Goal: Task Accomplishment & Management: Manage account settings

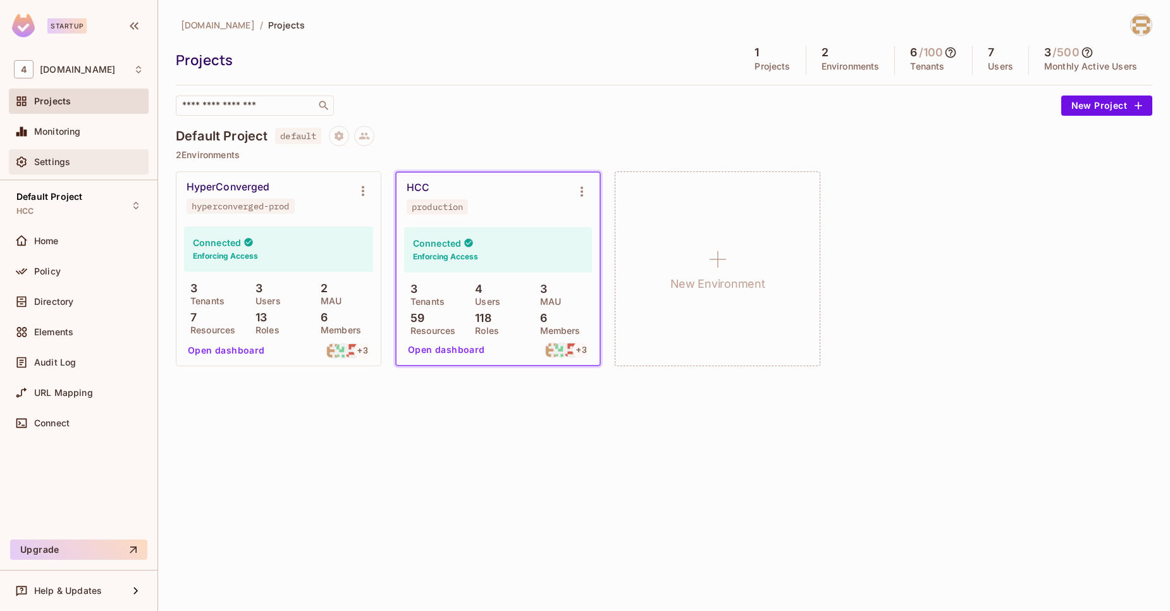
click at [76, 157] on div "Settings" at bounding box center [88, 162] width 109 height 10
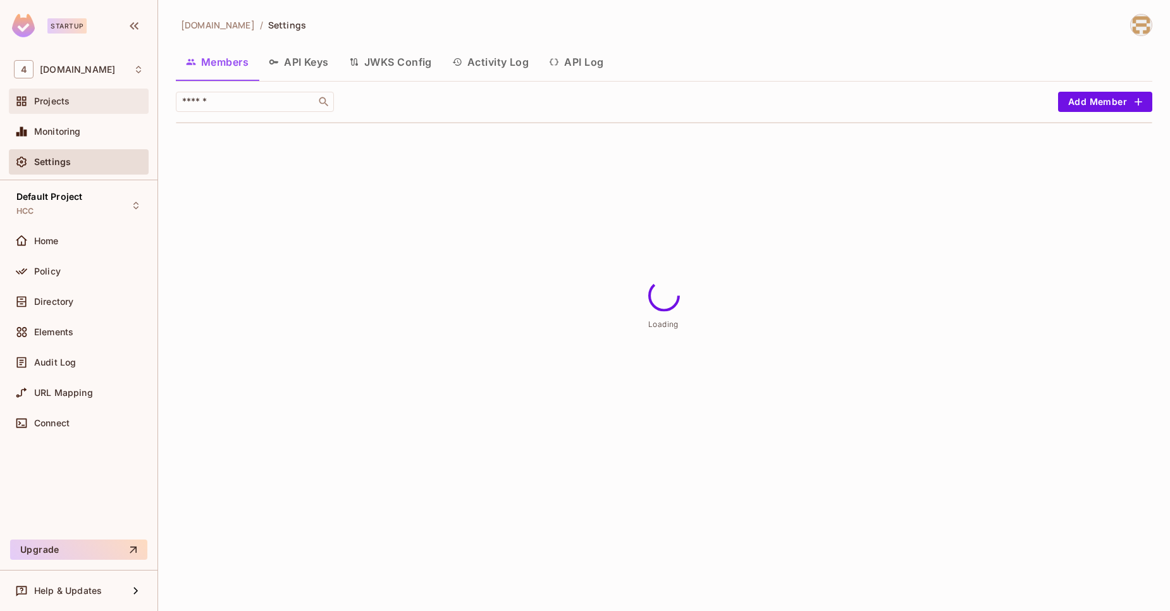
click at [78, 110] on div "Projects" at bounding box center [79, 101] width 140 height 25
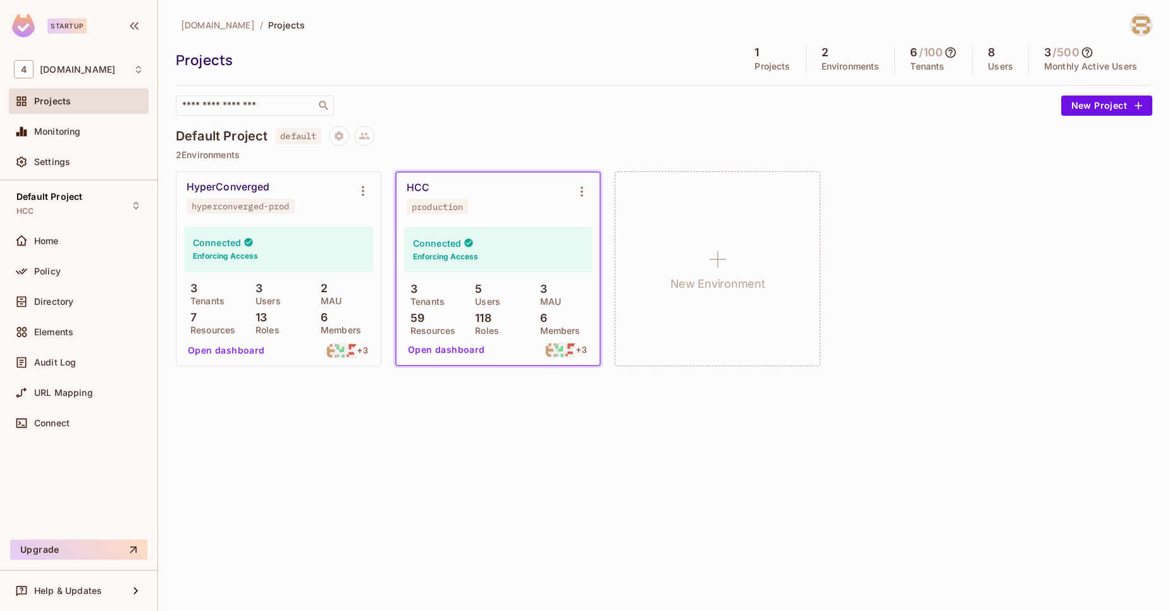
click at [982, 52] on div "8 Users" at bounding box center [1000, 60] width 56 height 28
click at [462, 351] on button "Open dashboard" at bounding box center [446, 349] width 87 height 20
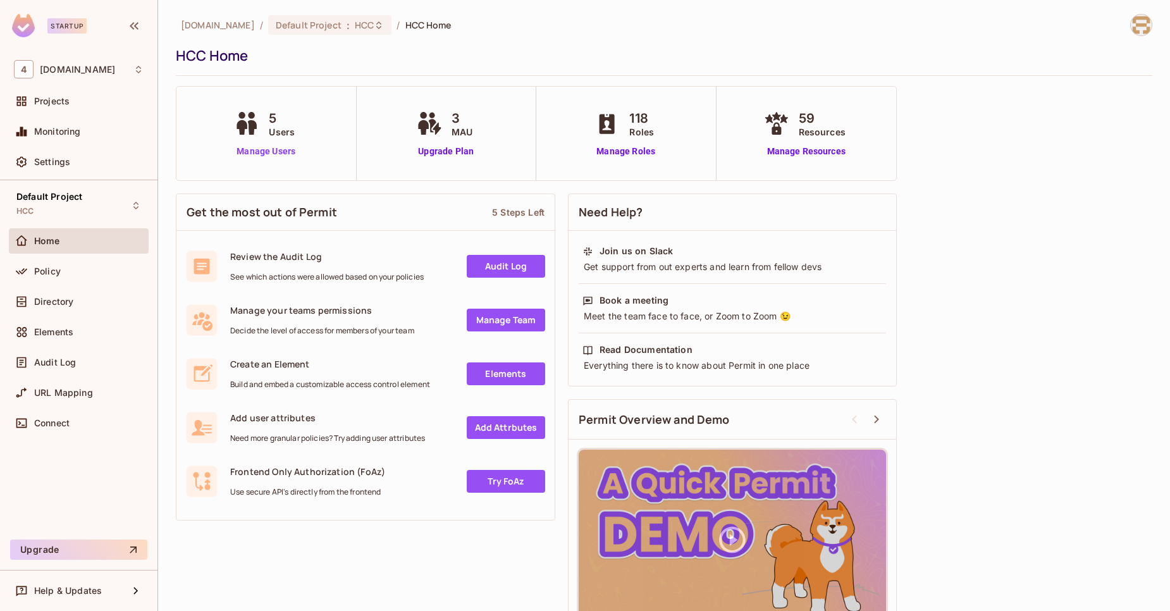
click at [293, 156] on link "Manage Users" at bounding box center [266, 151] width 70 height 13
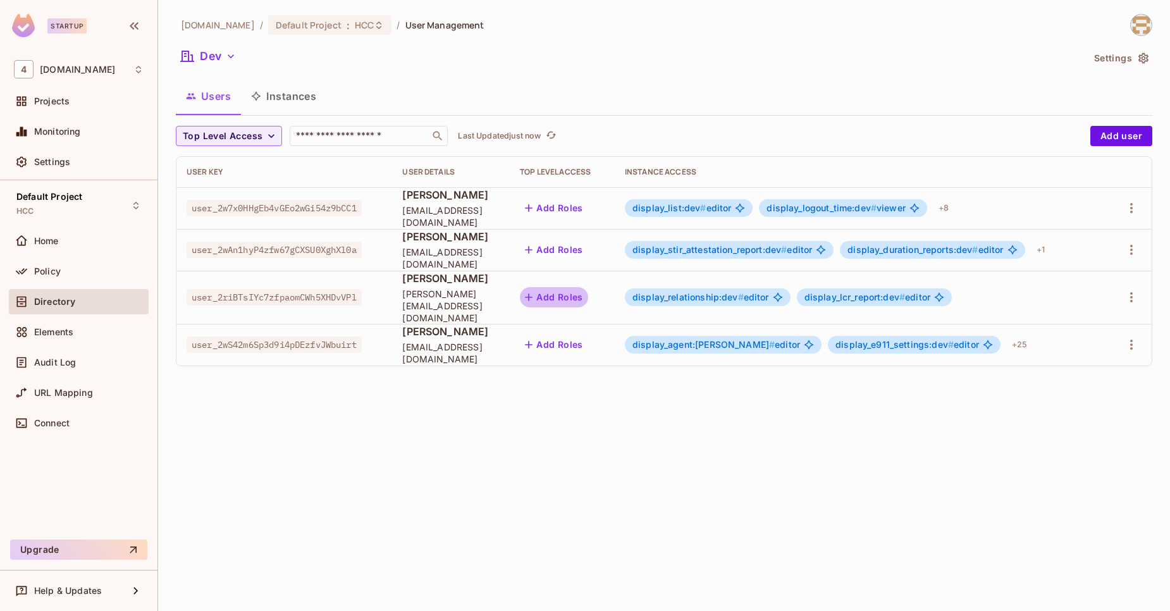
click at [576, 300] on button "Add Roles" at bounding box center [554, 297] width 68 height 20
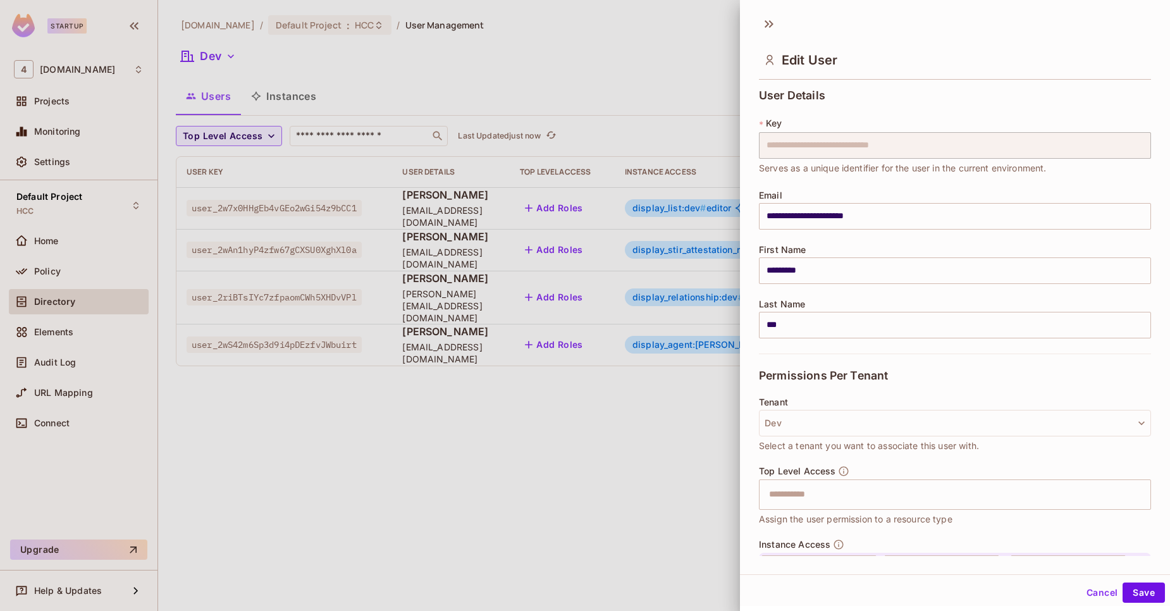
click at [853, 437] on div "Tenant Dev Select a tenant you want to associate this user with." at bounding box center [955, 425] width 392 height 56
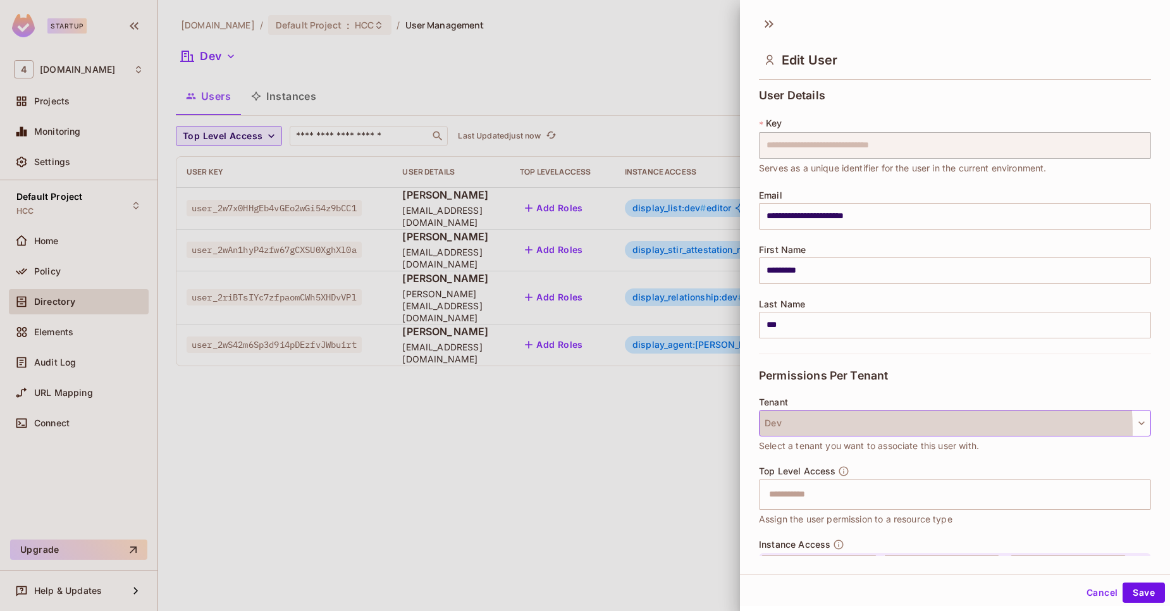
click at [852, 430] on button "Dev" at bounding box center [955, 423] width 392 height 27
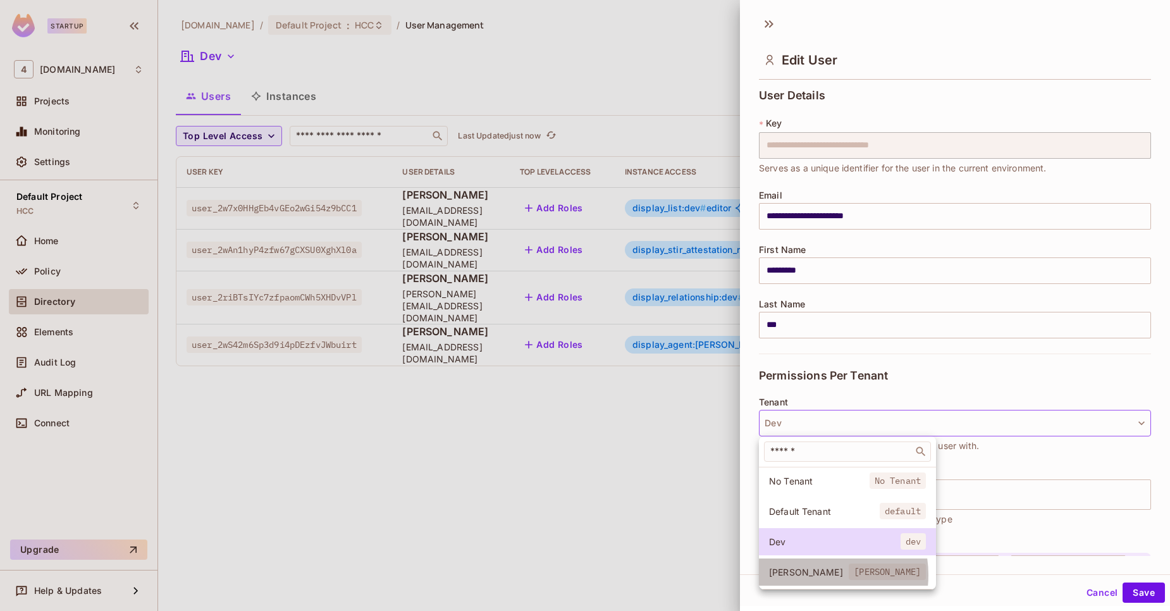
click at [810, 575] on span "Tiberius" at bounding box center [809, 572] width 80 height 12
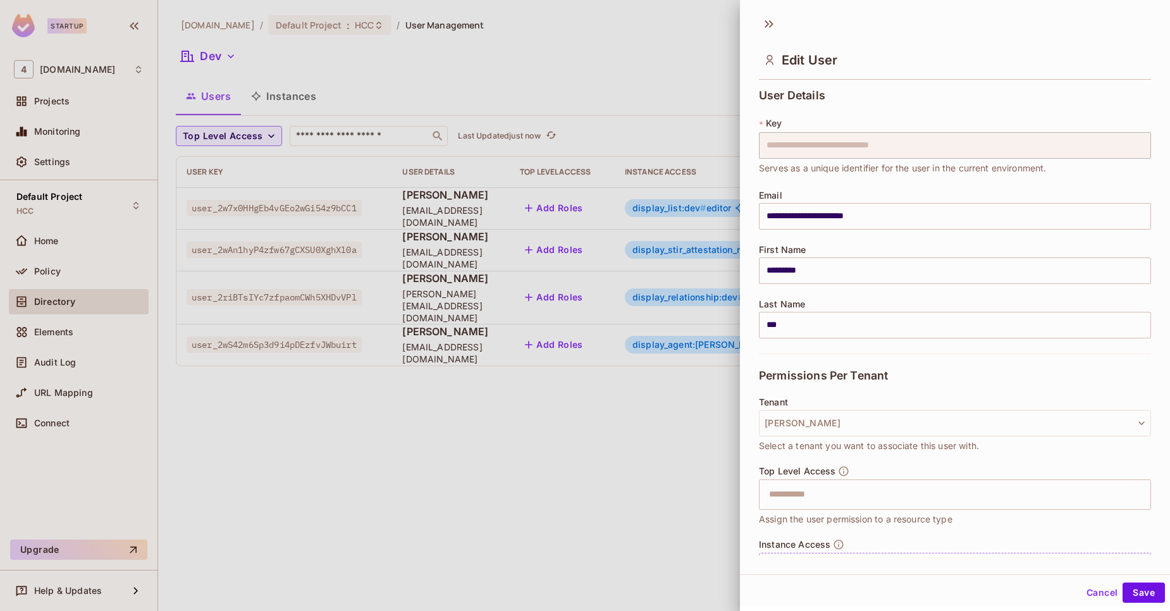
scroll to position [62, 0]
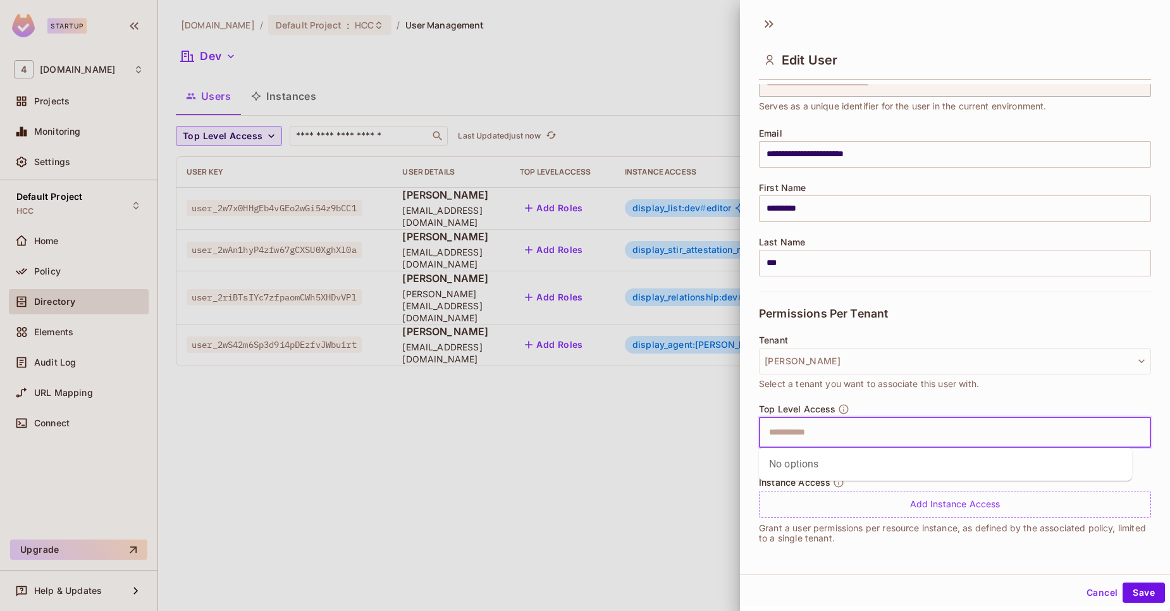
click at [813, 420] on input "text" at bounding box center [943, 432] width 365 height 25
click at [893, 399] on div "Tenant Tiberius Select a tenant you want to associate this user with." at bounding box center [955, 369] width 392 height 68
click at [814, 434] on input "text" at bounding box center [943, 432] width 365 height 25
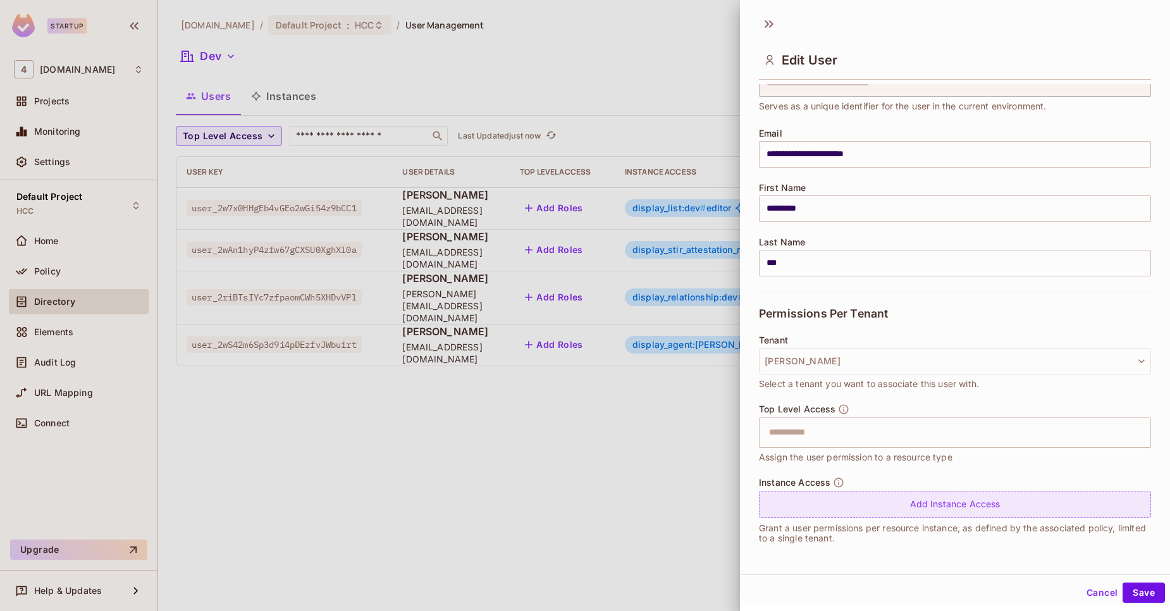
click at [943, 504] on div "Add Instance Access" at bounding box center [955, 504] width 392 height 27
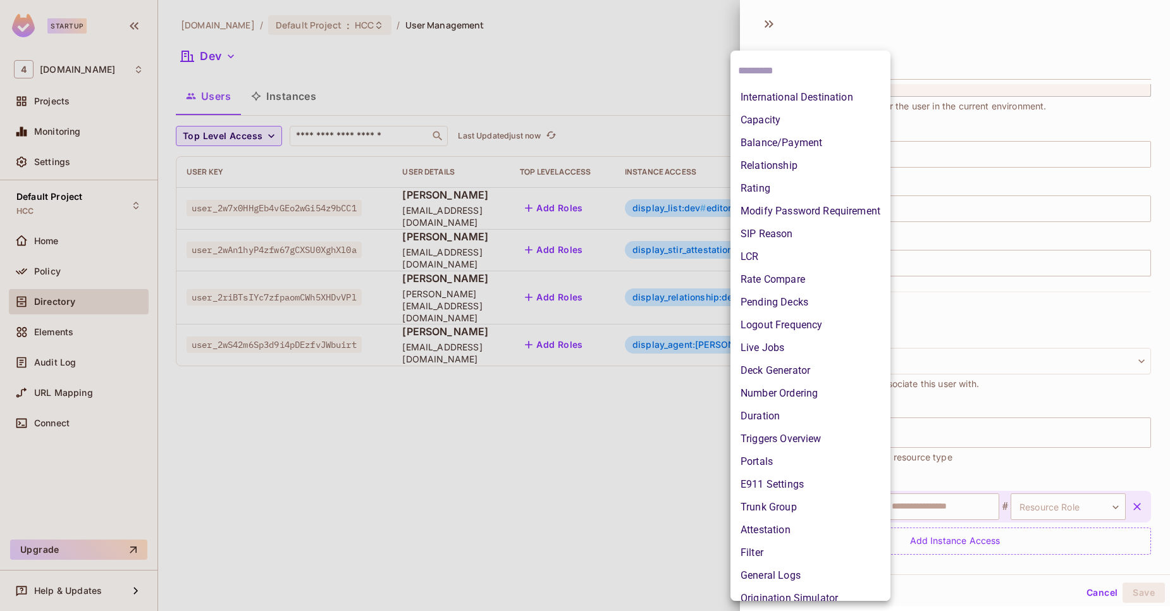
click at [817, 512] on body "Startup 4 46labs.com Projects Monitoring Settings Default Project HCC Home Poli…" at bounding box center [585, 305] width 1170 height 611
click at [780, 355] on li "Live Jobs" at bounding box center [810, 347] width 160 height 23
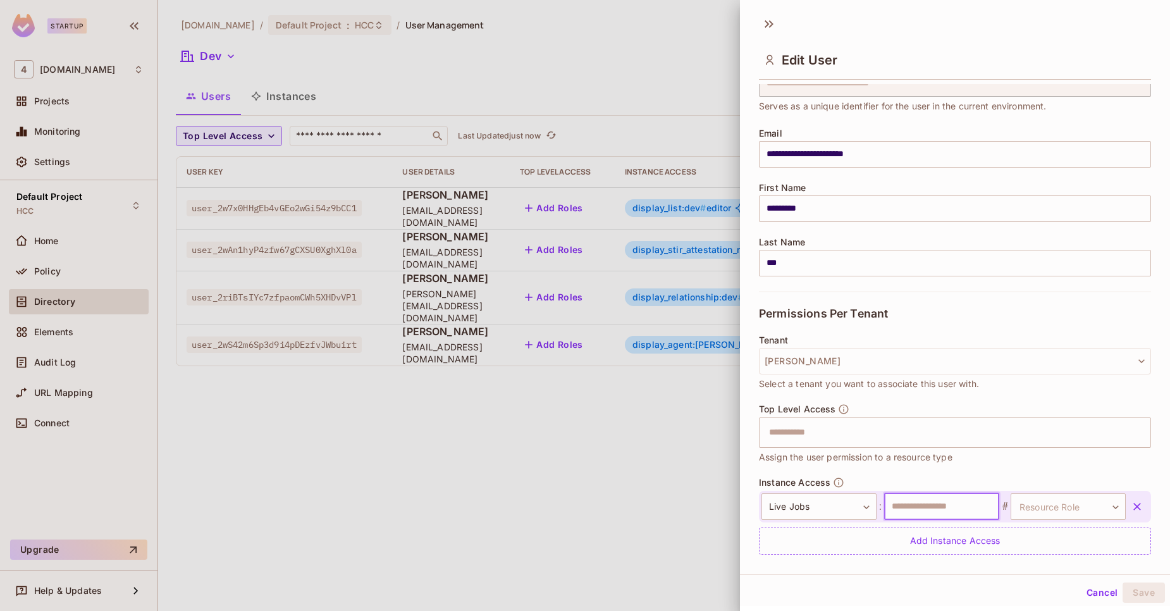
click at [908, 508] on input "text" at bounding box center [941, 506] width 115 height 27
click at [1038, 502] on body "Startup 4 46labs.com Projects Monitoring Settings Default Project HCC Home Poli…" at bounding box center [585, 305] width 1170 height 611
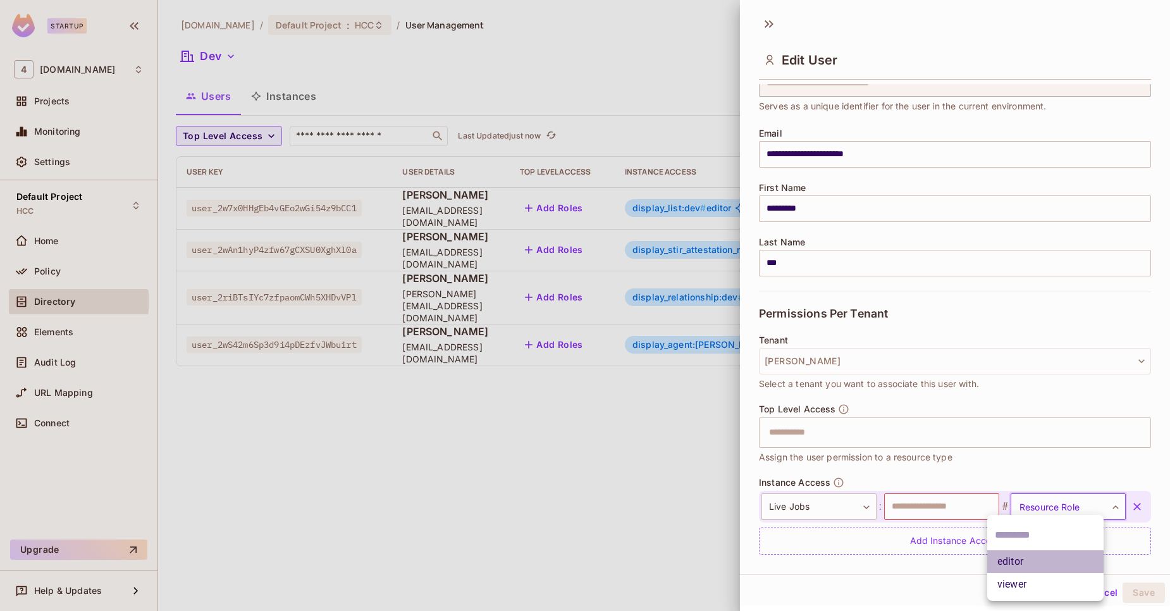
click at [1012, 563] on li "editor" at bounding box center [1045, 561] width 116 height 23
type input "******"
click at [892, 505] on input "text" at bounding box center [941, 506] width 115 height 27
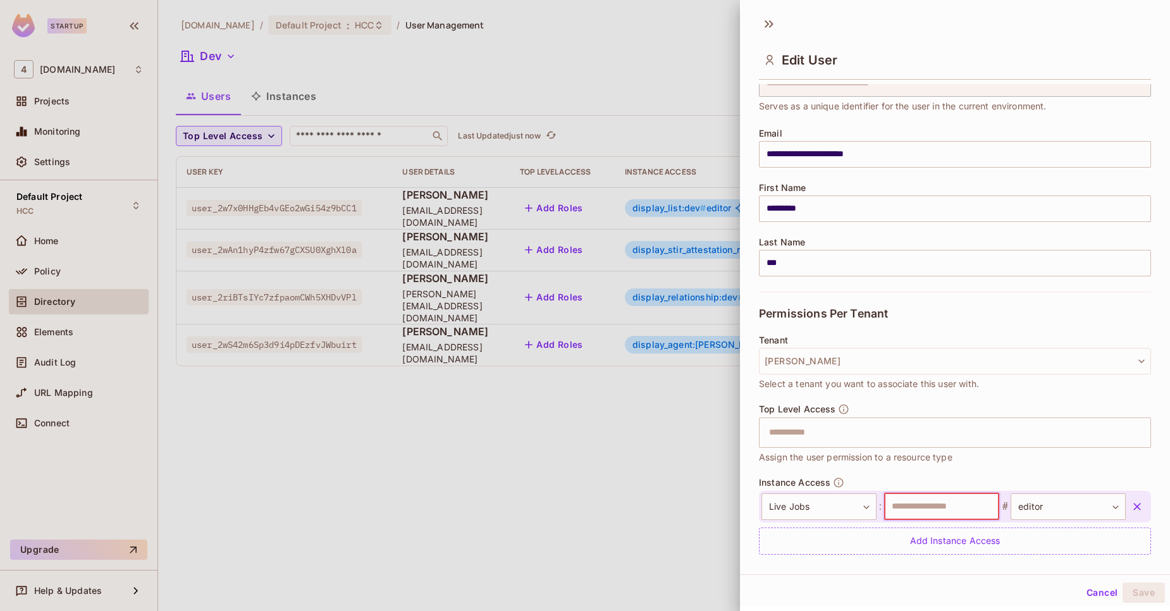
scroll to position [99, 0]
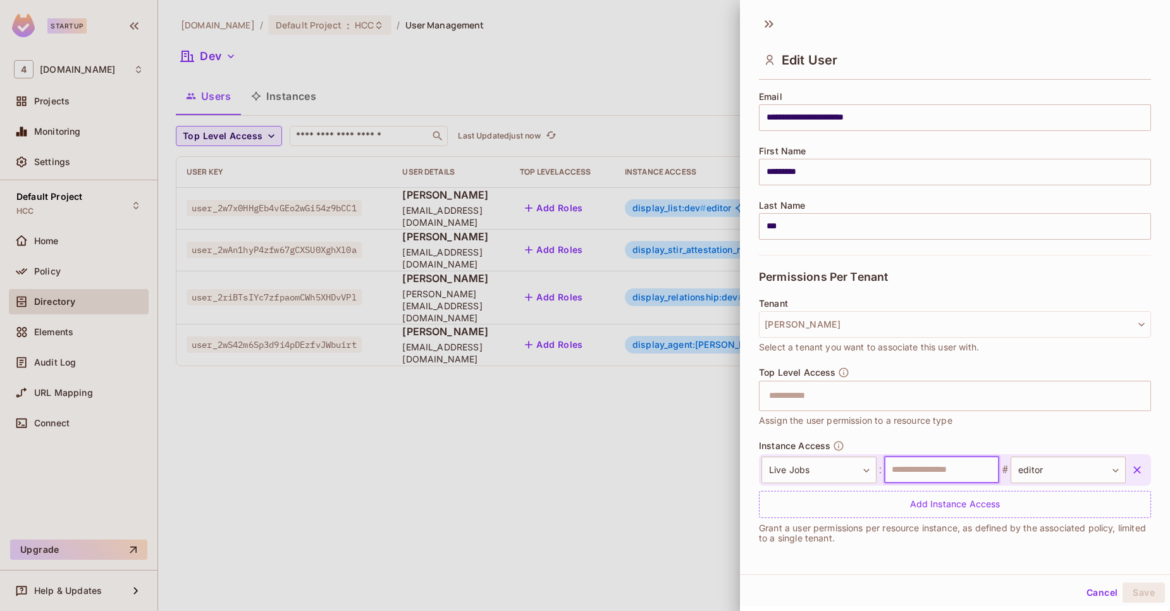
click at [926, 467] on input "text" at bounding box center [941, 469] width 115 height 27
click at [926, 467] on input "*" at bounding box center [941, 469] width 115 height 27
type input "********"
click at [1130, 583] on button "Save" at bounding box center [1143, 592] width 42 height 20
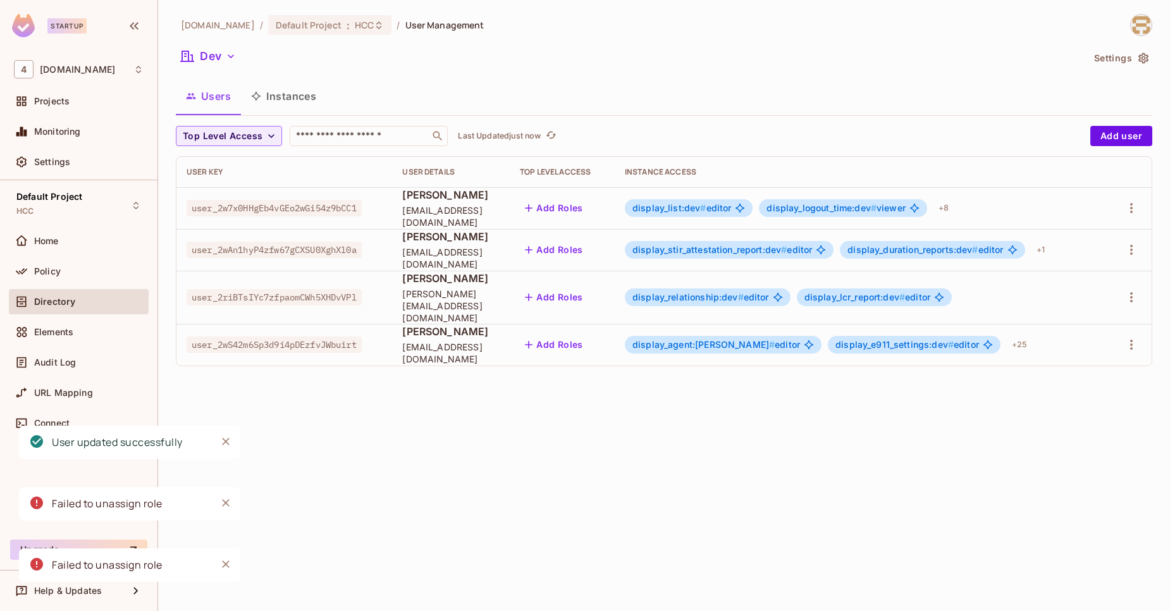
click at [680, 504] on div "46labs.com / Default Project : HCC / User Management Dev Settings Users Instanc…" at bounding box center [664, 305] width 1012 height 611
